Goal: Task Accomplishment & Management: Use online tool/utility

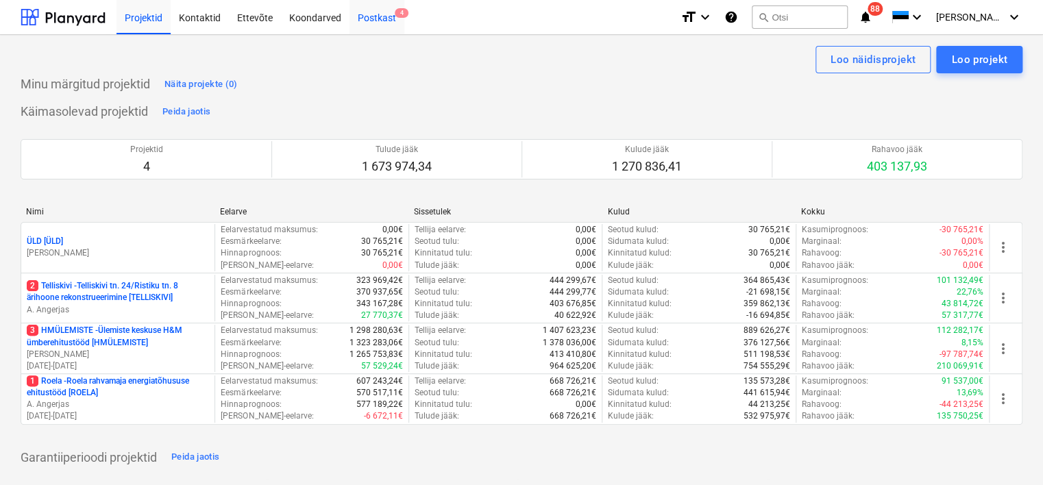
click at [372, 16] on div "Postkast 4" at bounding box center [377, 16] width 55 height 35
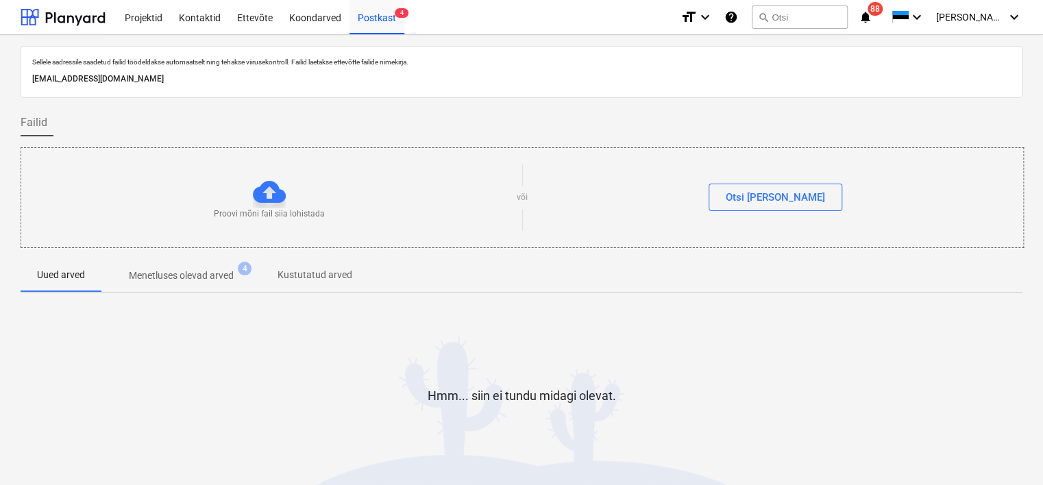
click at [161, 80] on p "[EMAIL_ADDRESS][DOMAIN_NAME]" at bounding box center [521, 79] width 979 height 14
copy p "[EMAIL_ADDRESS][DOMAIN_NAME]"
click at [90, 446] on div at bounding box center [522, 445] width 1002 height 27
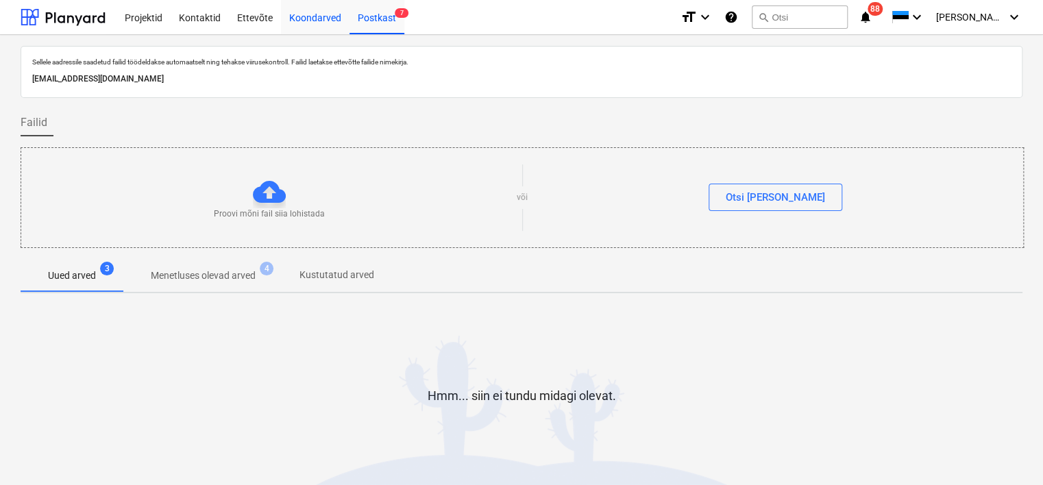
click at [324, 20] on div "Koondarved" at bounding box center [315, 16] width 69 height 35
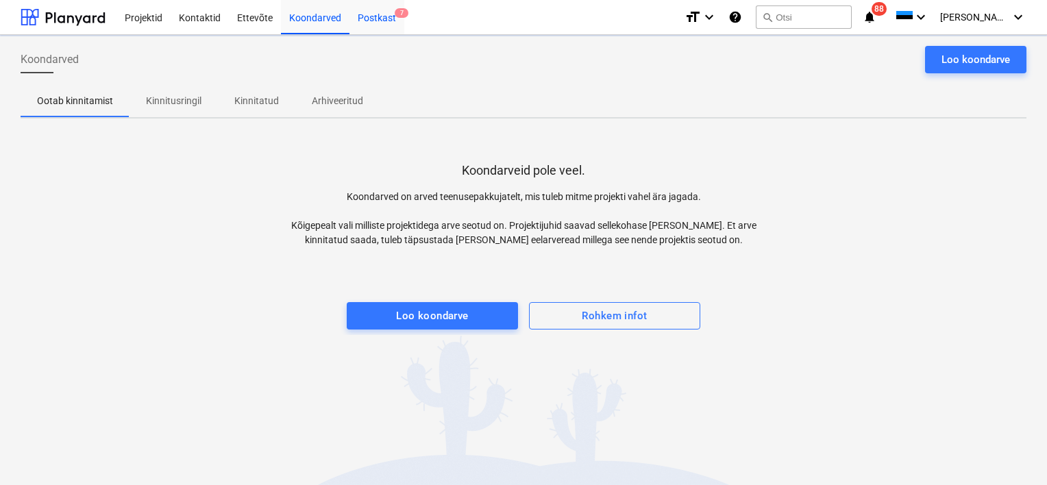
click at [385, 19] on div "Postkast 7" at bounding box center [377, 16] width 55 height 35
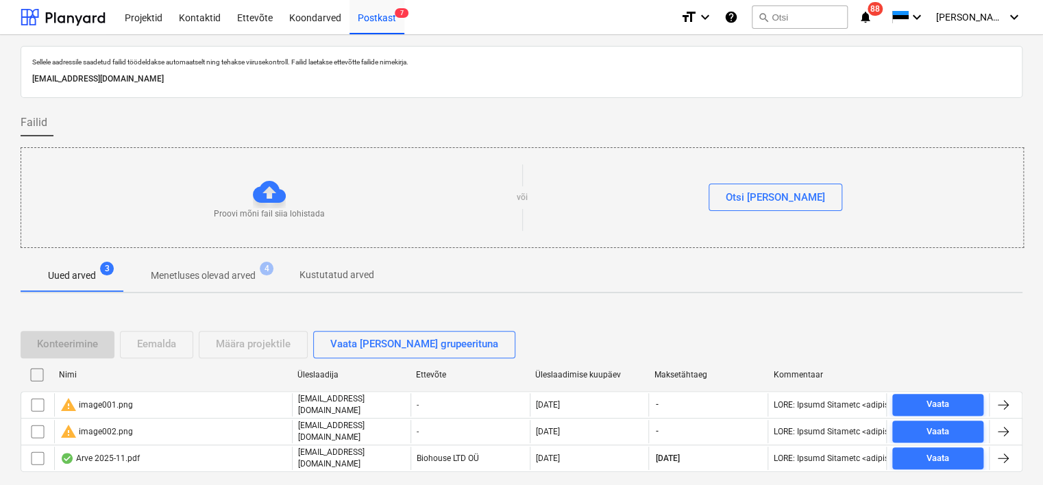
scroll to position [45, 0]
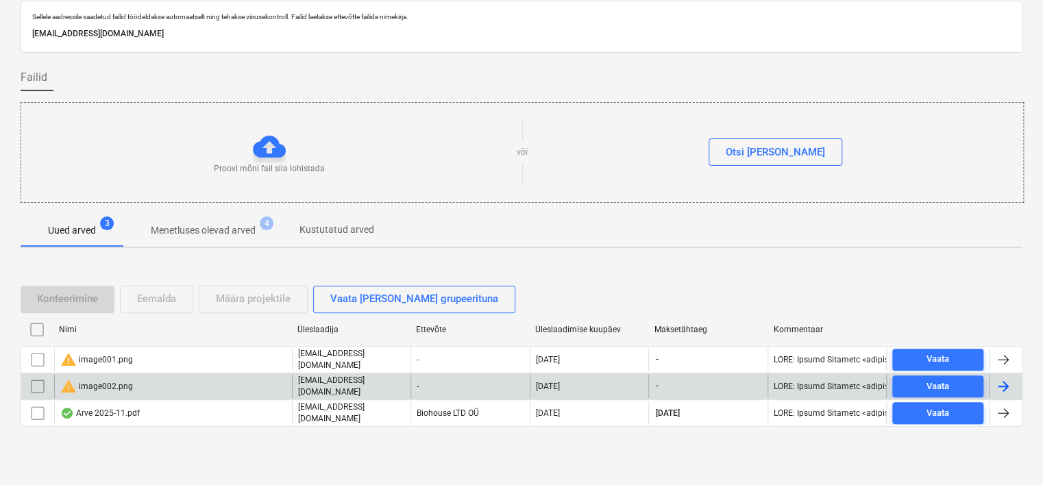
click at [42, 383] on input "checkbox" at bounding box center [38, 387] width 22 height 22
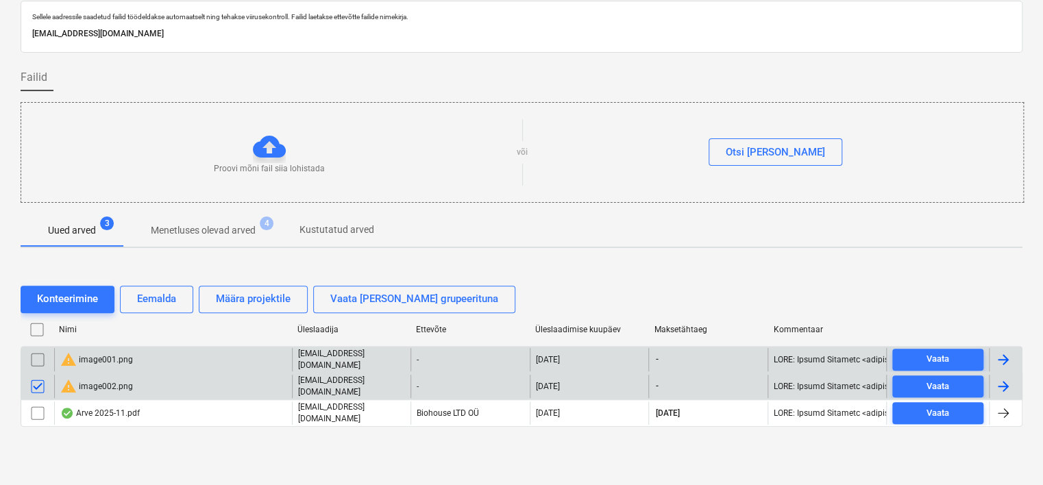
click at [36, 351] on input "checkbox" at bounding box center [38, 360] width 22 height 22
click at [166, 293] on div "Eemalda" at bounding box center [156, 299] width 39 height 18
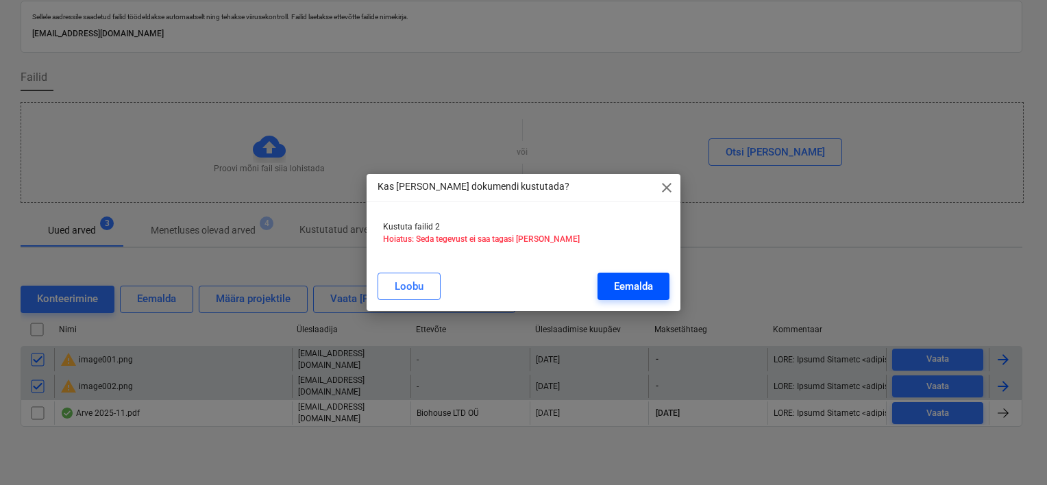
click at [630, 285] on div "Eemalda" at bounding box center [633, 287] width 39 height 18
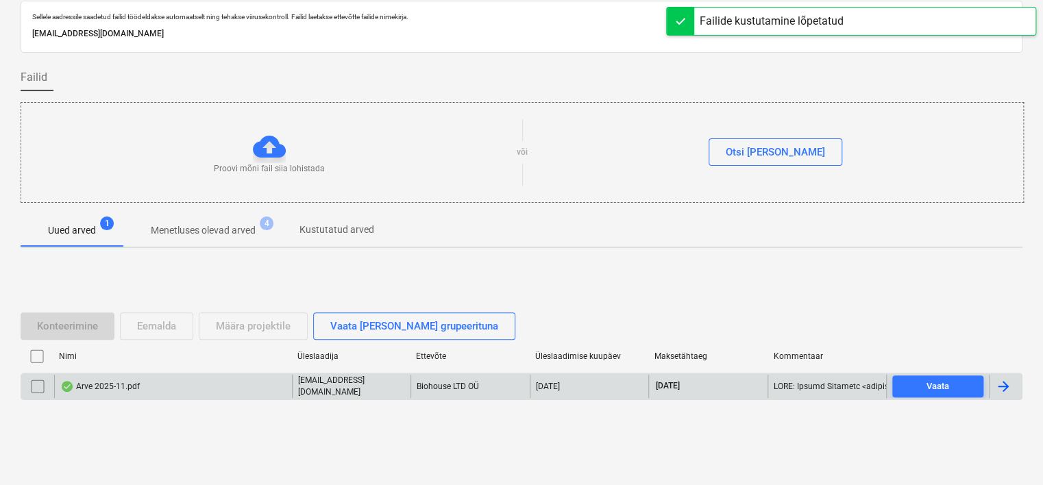
click at [186, 385] on div "Arve 2025-11.pdf" at bounding box center [173, 386] width 238 height 23
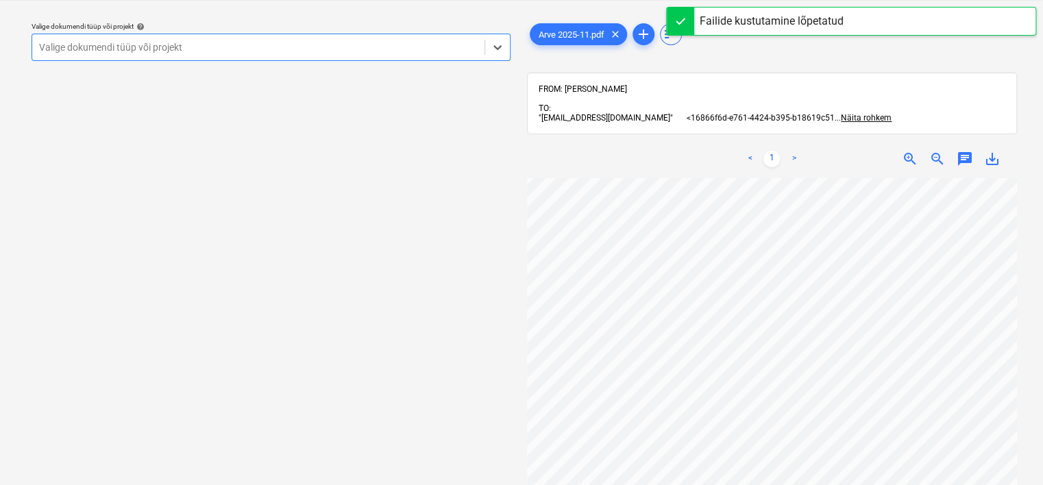
scroll to position [288, 0]
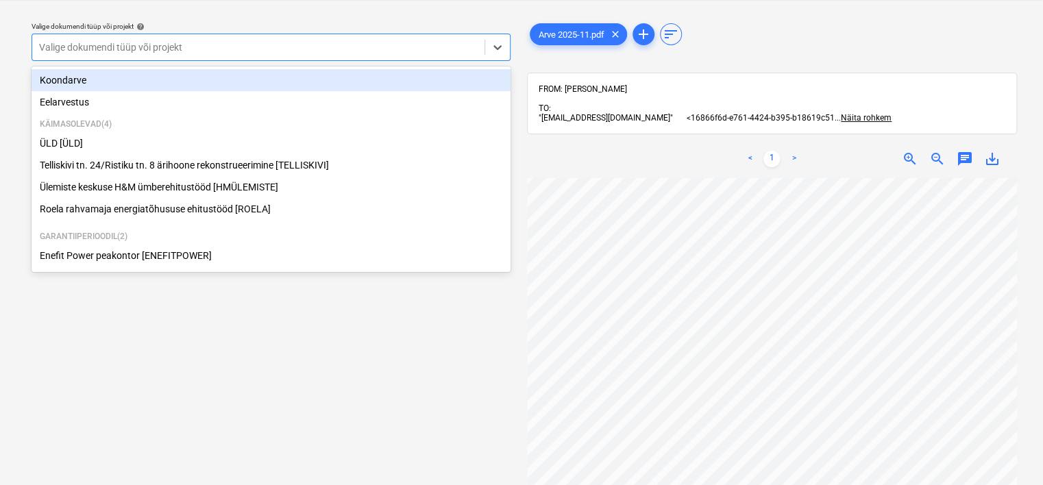
click at [278, 55] on div "Valige dokumendi tüüp või projekt" at bounding box center [258, 47] width 452 height 19
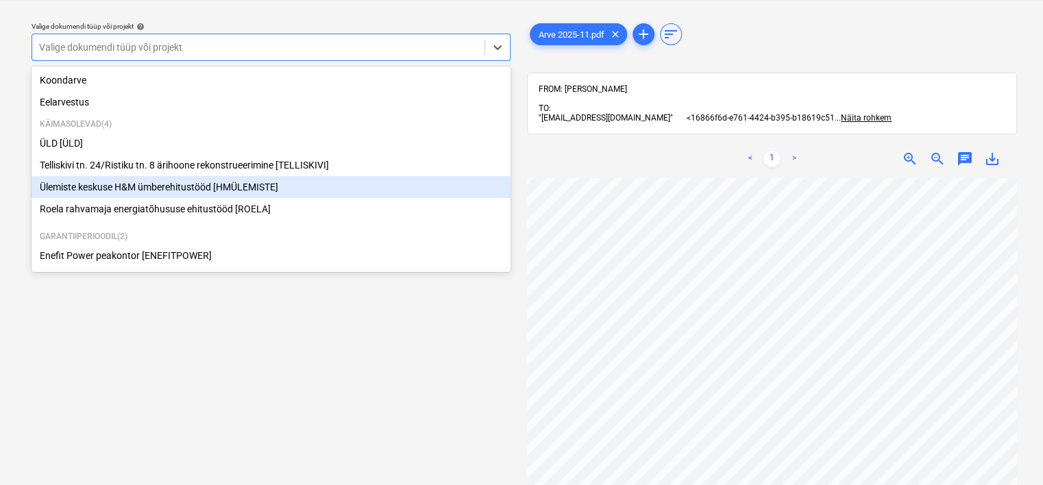
click at [140, 191] on div "Ülemiste keskuse H&M ümberehitustööd [HMÜLEMISTE]" at bounding box center [271, 187] width 479 height 22
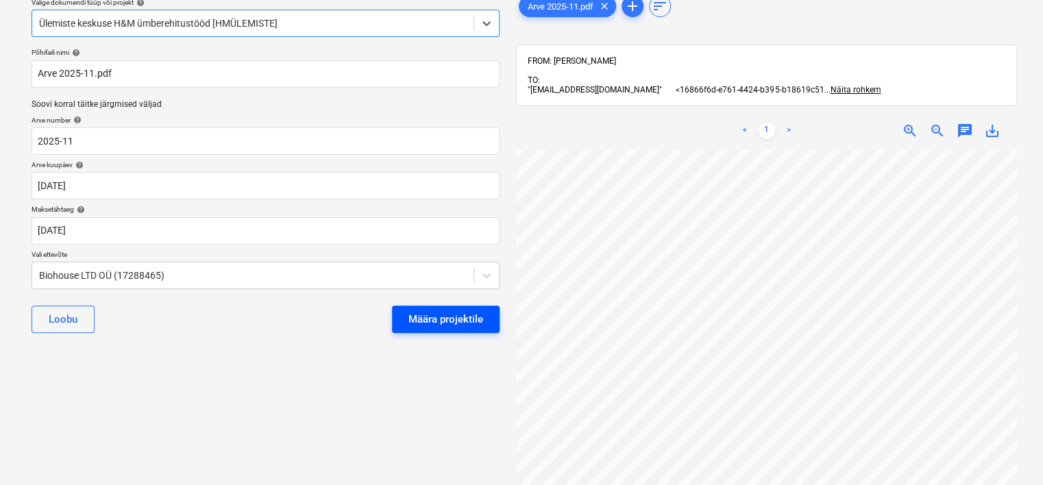
scroll to position [60, 0]
click at [452, 322] on div "Määra projektile" at bounding box center [446, 318] width 75 height 18
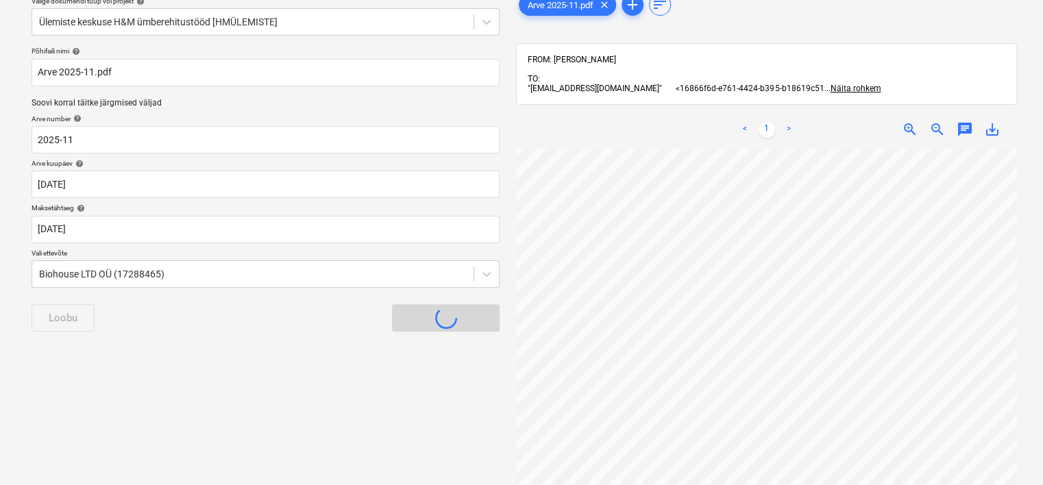
scroll to position [45, 0]
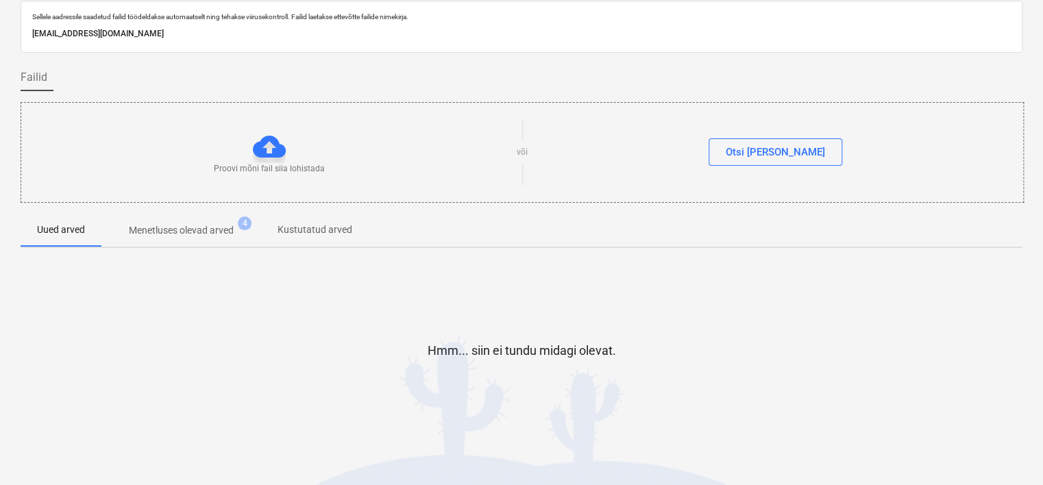
click at [36, 455] on div "Hmm... siin ei tundu midagi olevat." at bounding box center [522, 362] width 1002 height 206
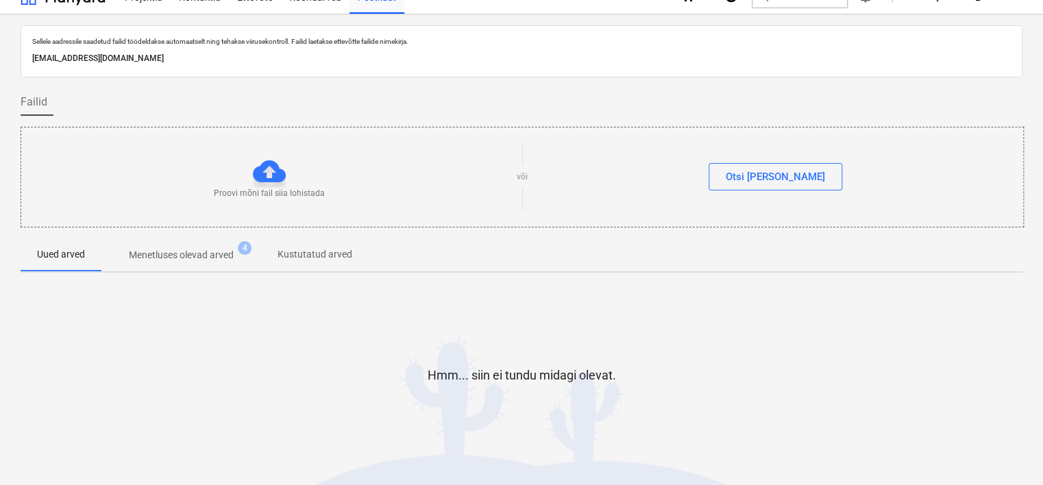
scroll to position [0, 0]
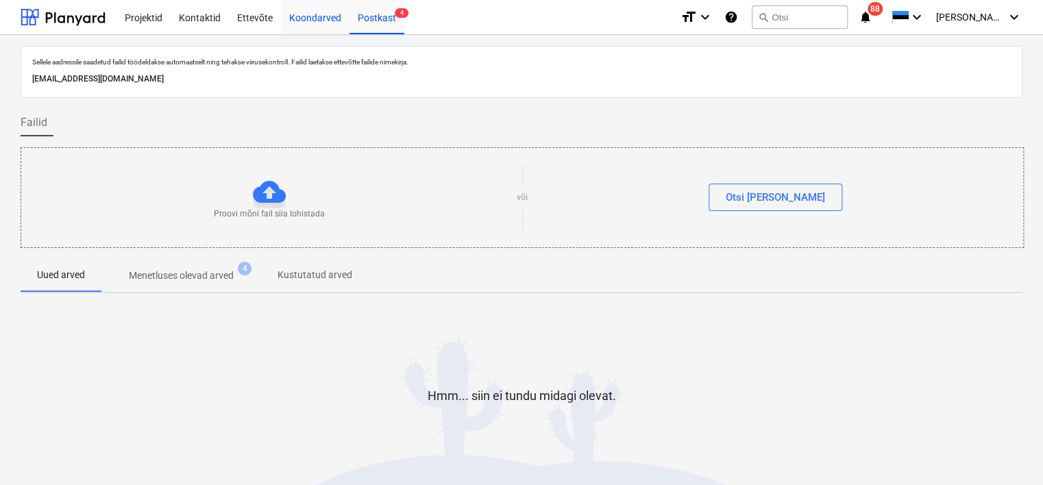
click at [319, 19] on div "Koondarved" at bounding box center [315, 16] width 69 height 35
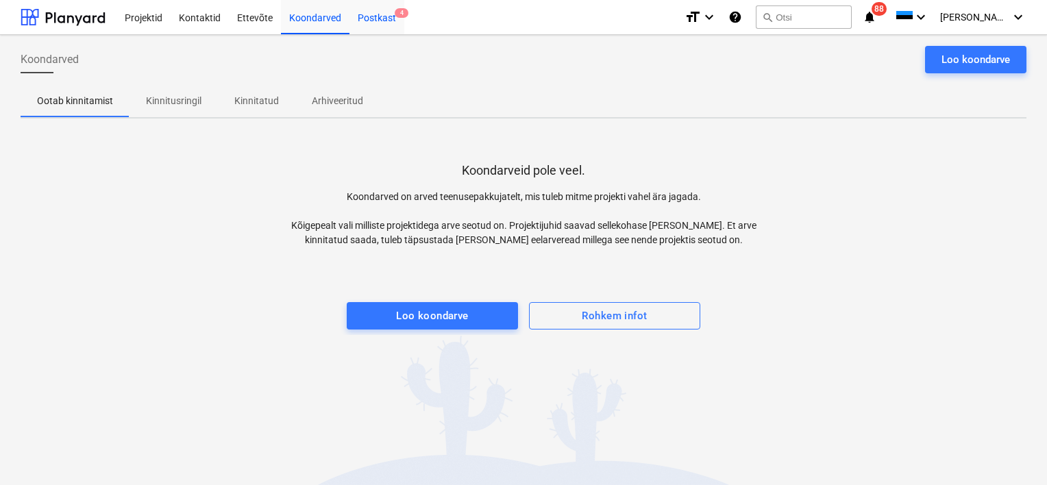
click at [384, 8] on div "Postkast 4" at bounding box center [377, 16] width 55 height 35
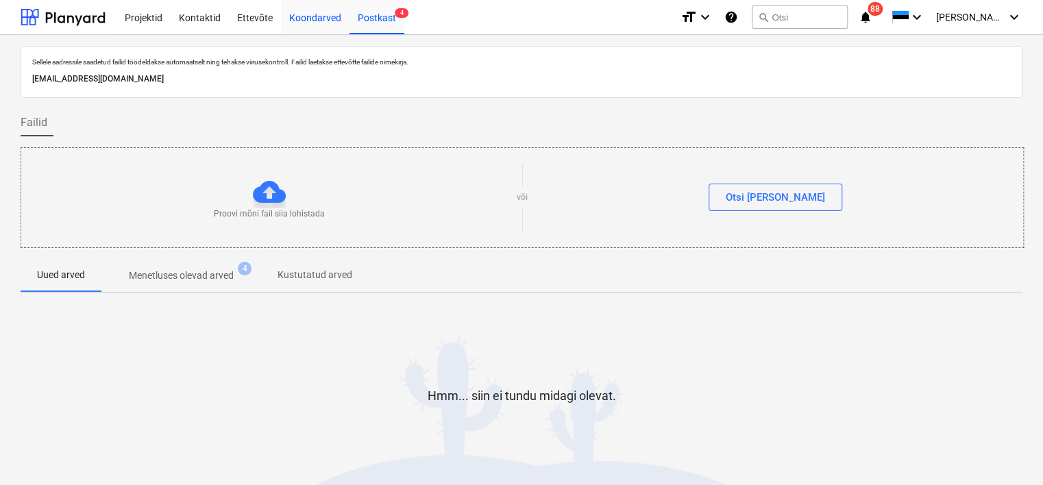
click at [298, 19] on div "Koondarved" at bounding box center [315, 16] width 69 height 35
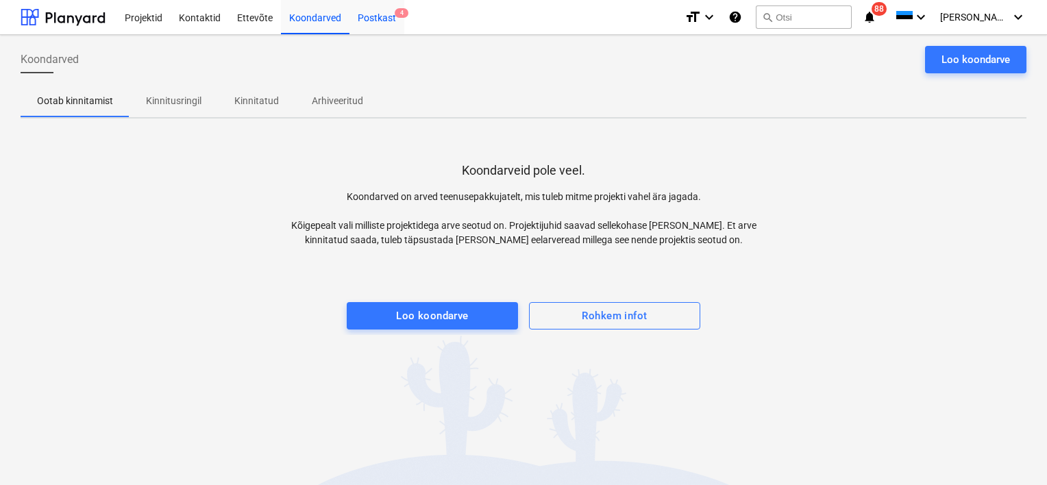
click at [383, 14] on div "Postkast 4" at bounding box center [377, 16] width 55 height 35
